Goal: Information Seeking & Learning: Learn about a topic

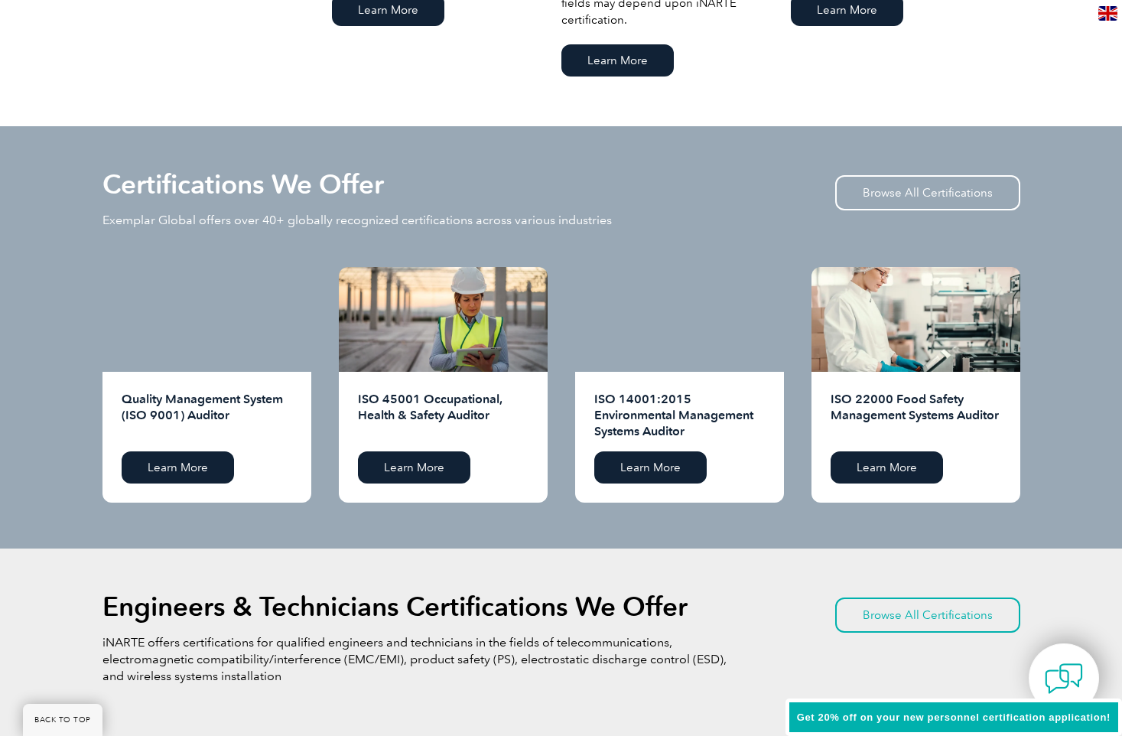
scroll to position [1453, 0]
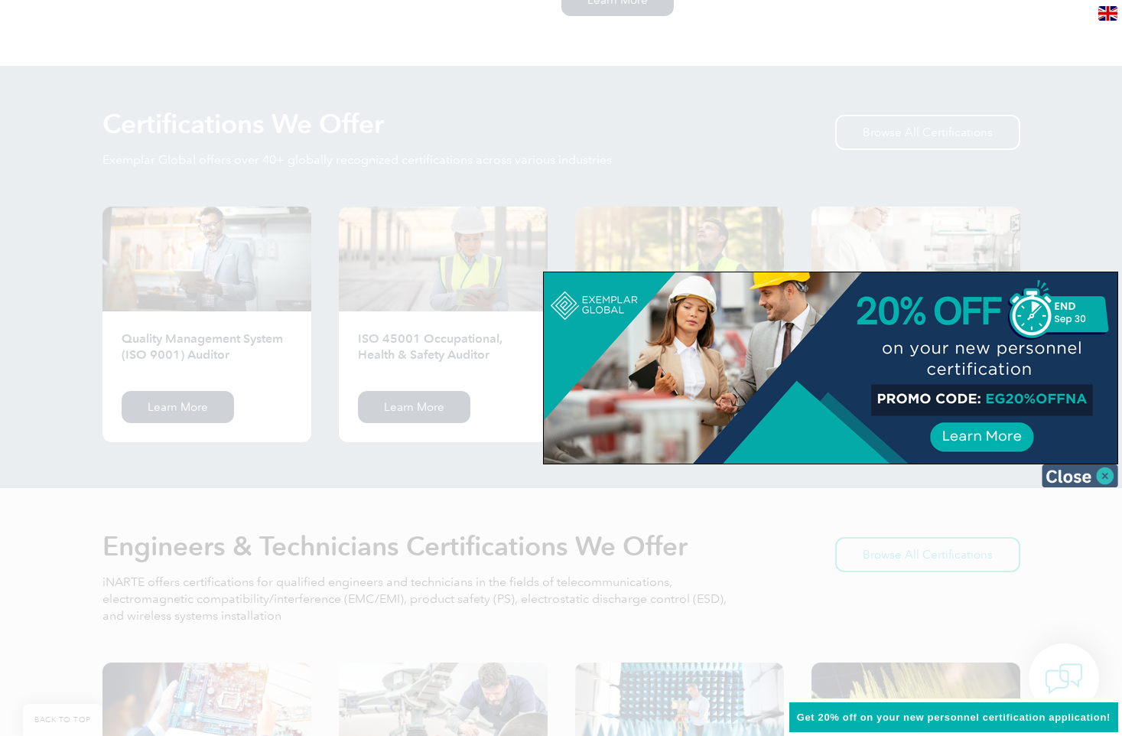
click at [1112, 473] on img at bounding box center [1079, 475] width 76 height 23
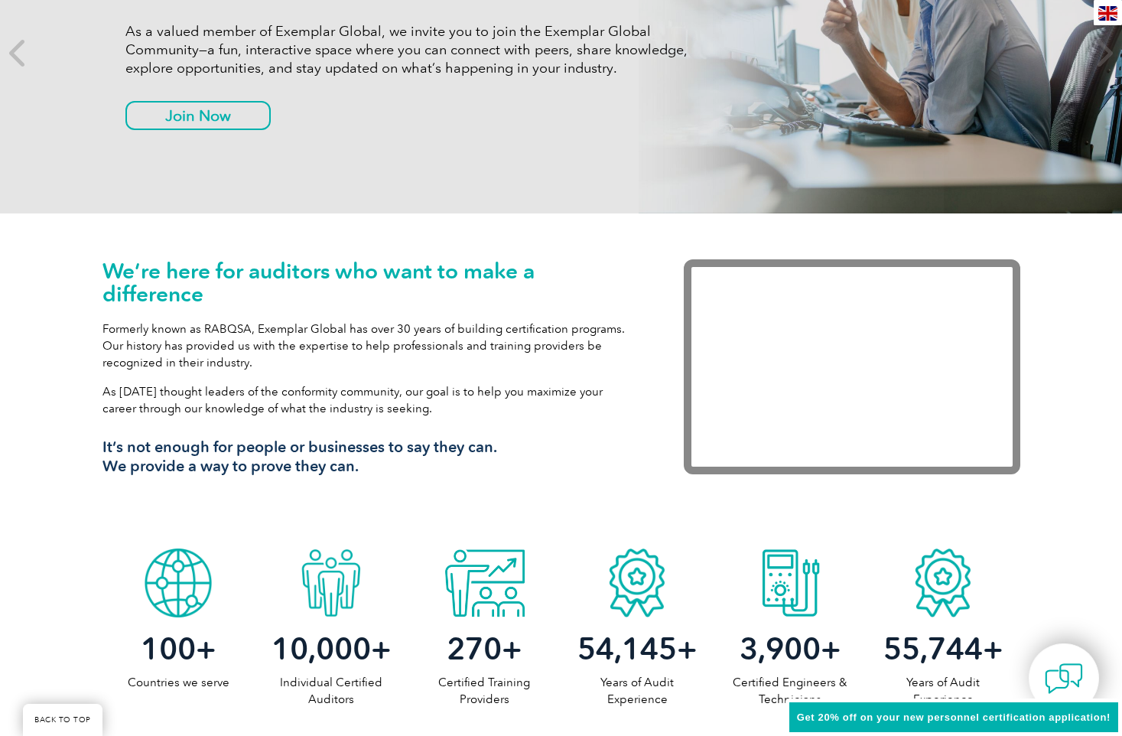
scroll to position [0, 0]
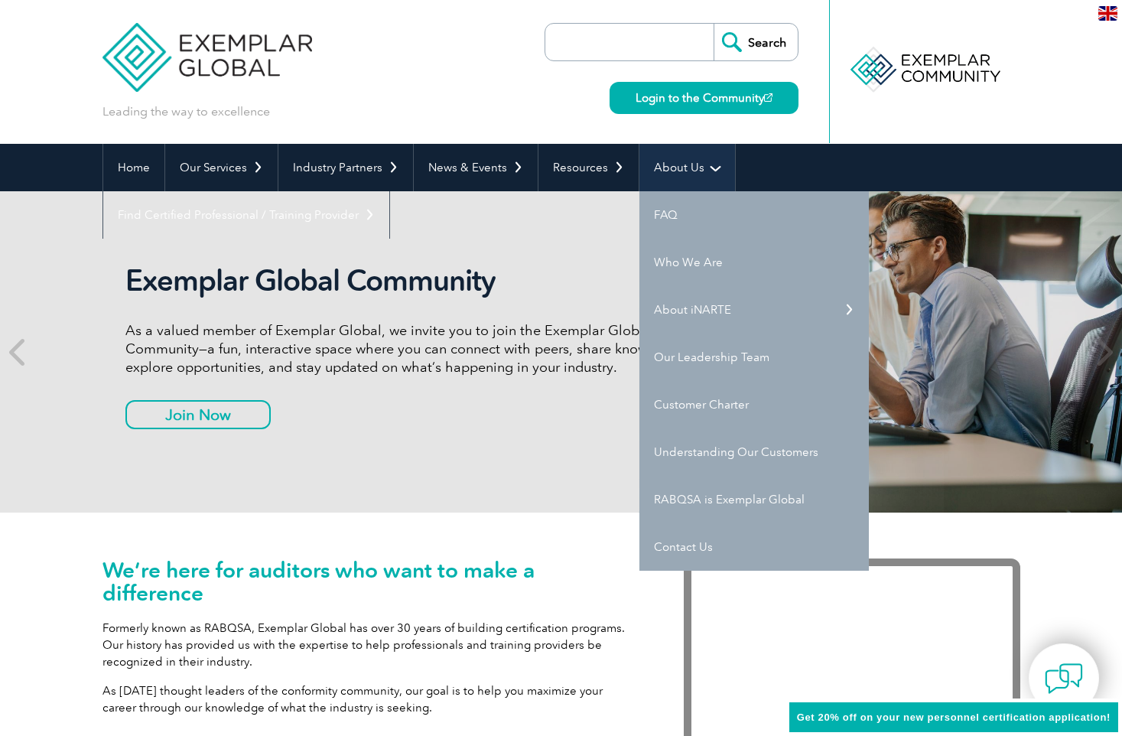
click at [697, 158] on link "About Us" at bounding box center [687, 167] width 96 height 47
click at [677, 271] on link "Who We Are" at bounding box center [753, 262] width 229 height 47
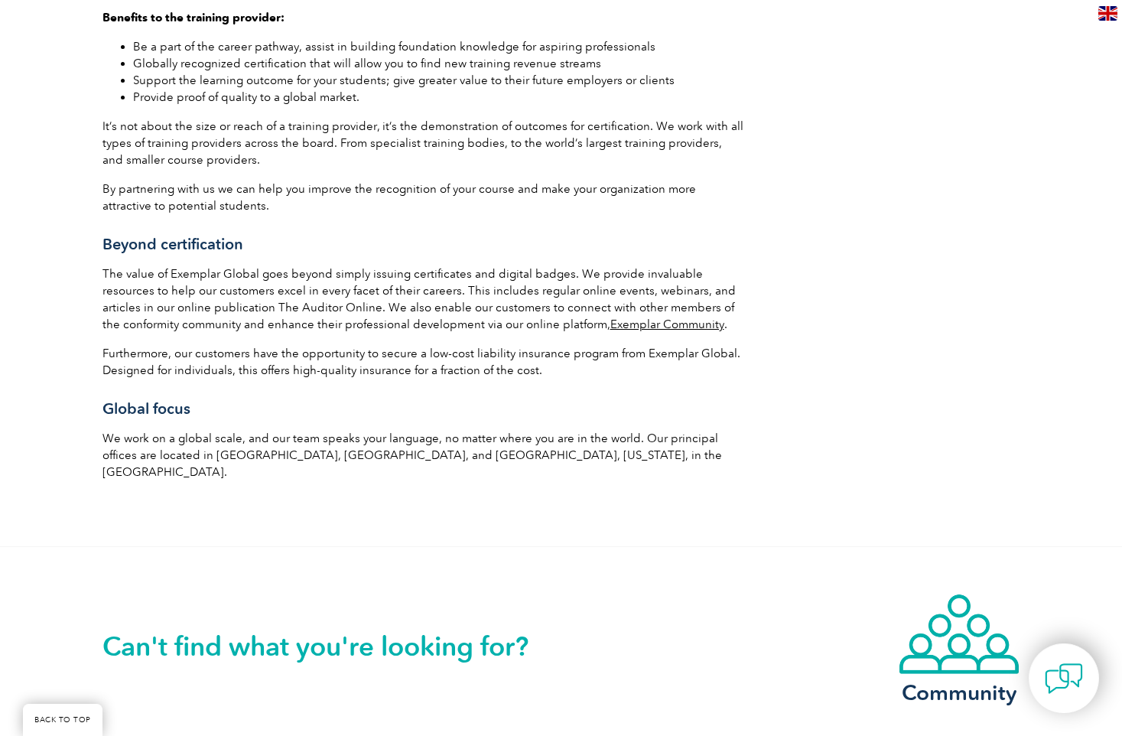
scroll to position [2523, 0]
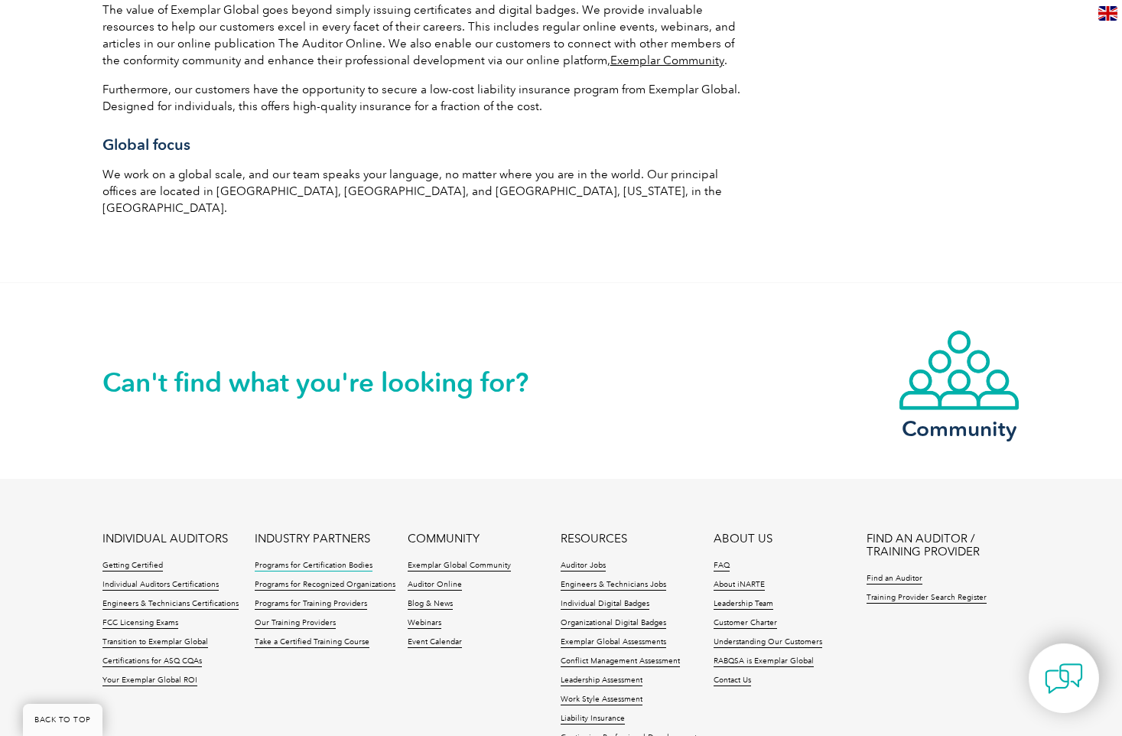
click at [304, 560] on link "Programs for Certification Bodies" at bounding box center [314, 565] width 118 height 11
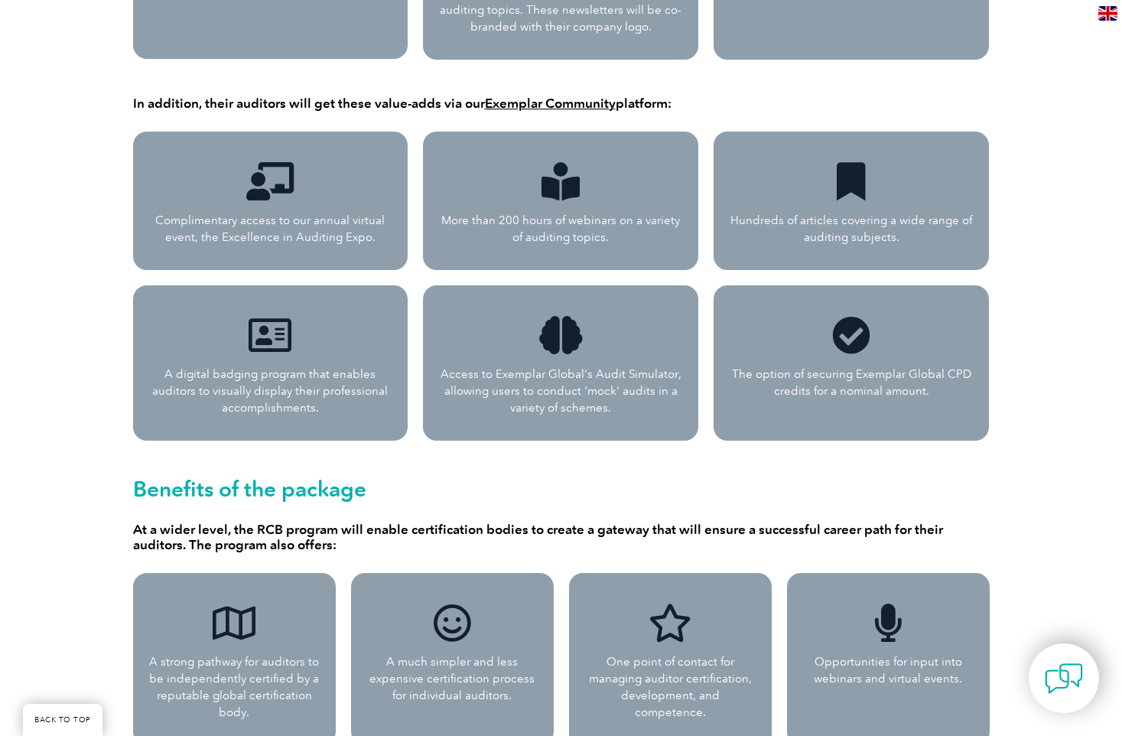
scroll to position [936, 0]
